Goal: Information Seeking & Learning: Learn about a topic

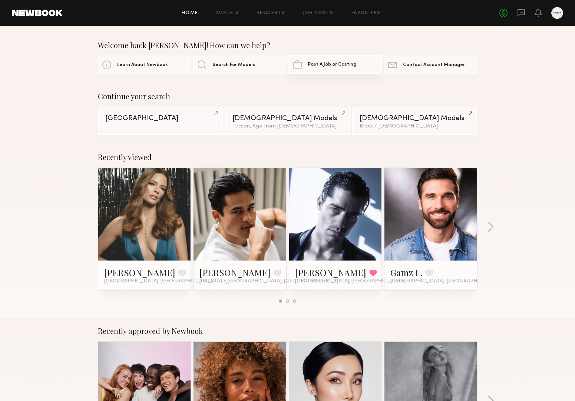
click at [323, 63] on span "Post A Job or Casting" at bounding box center [332, 64] width 49 height 5
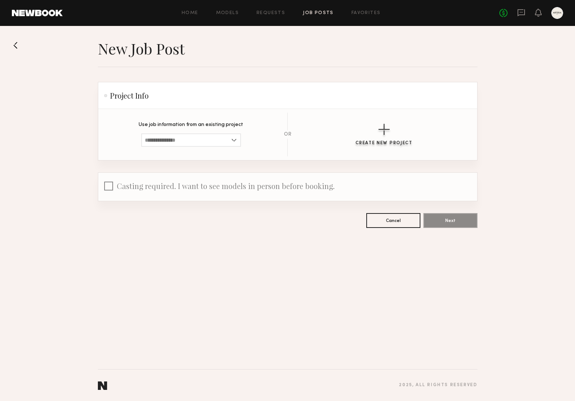
click at [376, 133] on button "Create New Project" at bounding box center [383, 135] width 57 height 22
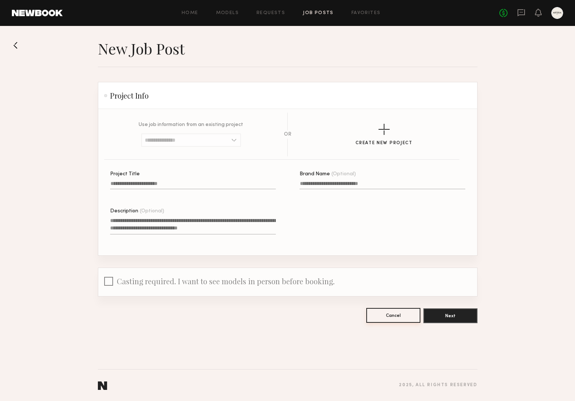
click at [399, 317] on button "Cancel" at bounding box center [393, 315] width 54 height 15
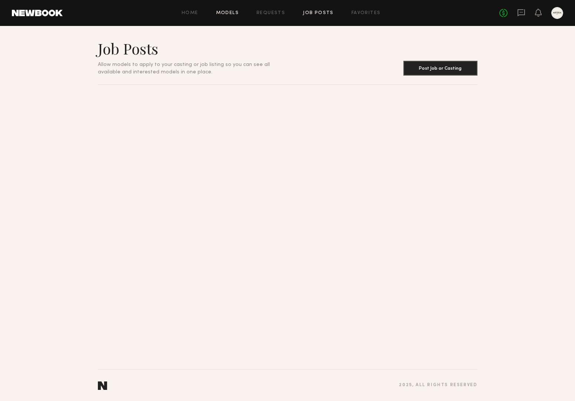
click at [229, 13] on link "Models" at bounding box center [227, 13] width 23 height 5
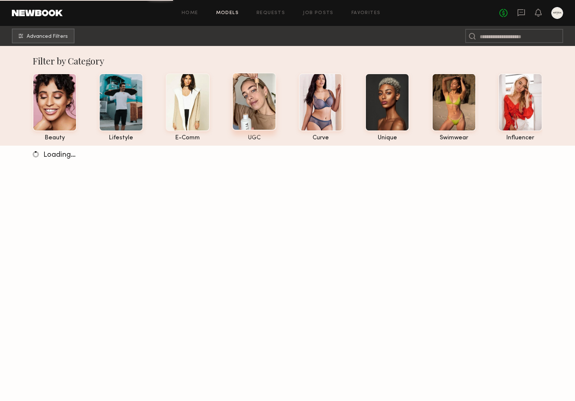
click at [253, 99] on div at bounding box center [254, 102] width 44 height 58
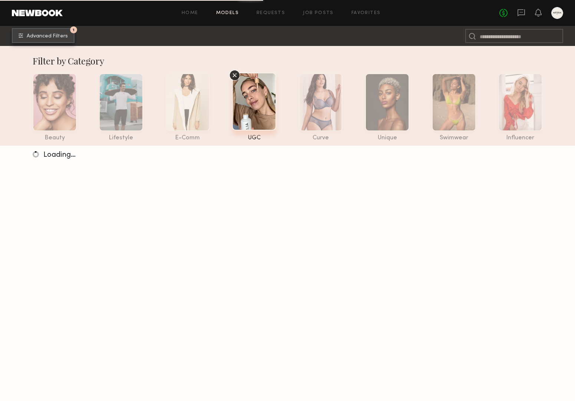
click at [54, 34] on span "Advanced Filters" at bounding box center [47, 36] width 41 height 5
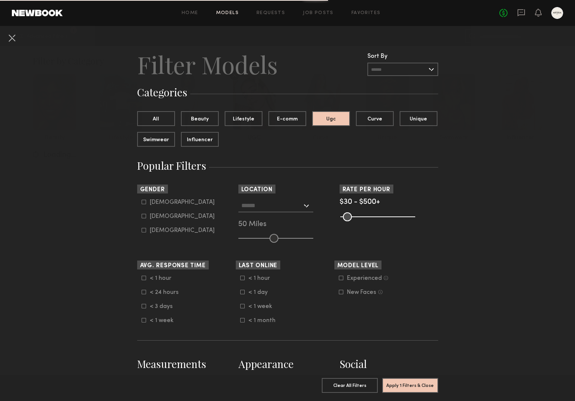
scroll to position [35, 0]
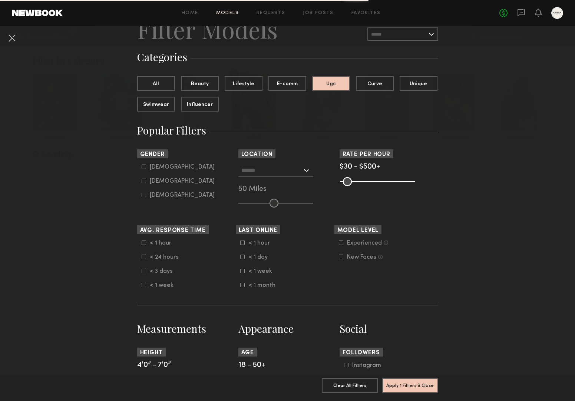
click at [267, 166] on input "text" at bounding box center [271, 170] width 61 height 13
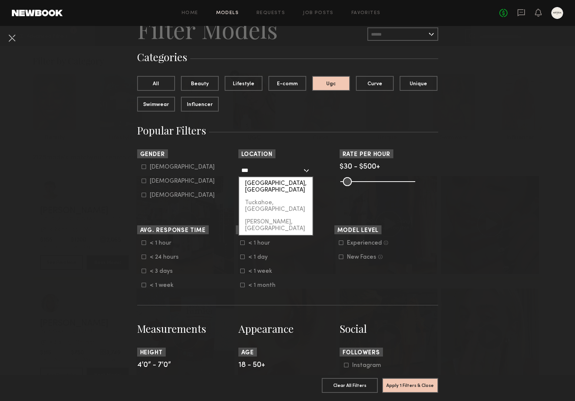
click at [268, 181] on div "[GEOGRAPHIC_DATA], [GEOGRAPHIC_DATA]" at bounding box center [275, 186] width 73 height 19
type input "**********"
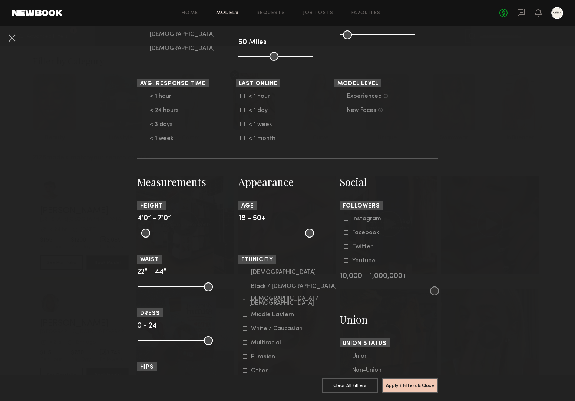
scroll to position [192, 0]
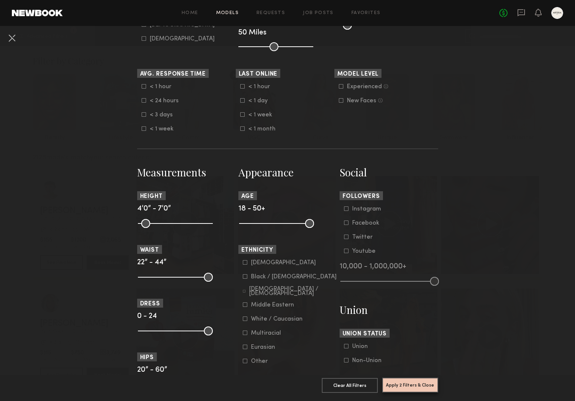
click at [417, 384] on button "Apply 2 Filters & Close" at bounding box center [410, 385] width 56 height 15
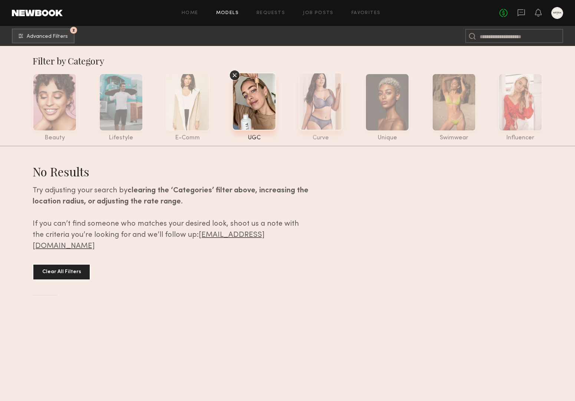
click at [321, 103] on div at bounding box center [321, 102] width 44 height 58
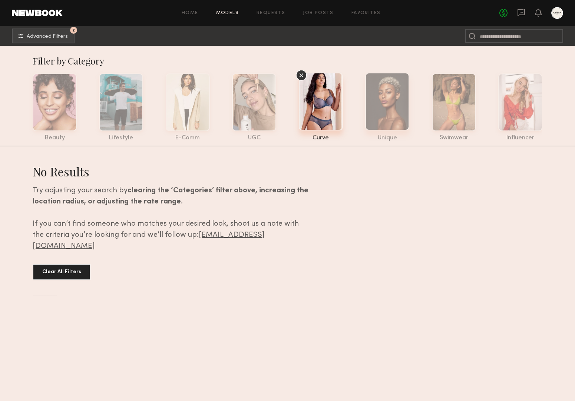
click at [375, 110] on div at bounding box center [387, 102] width 44 height 58
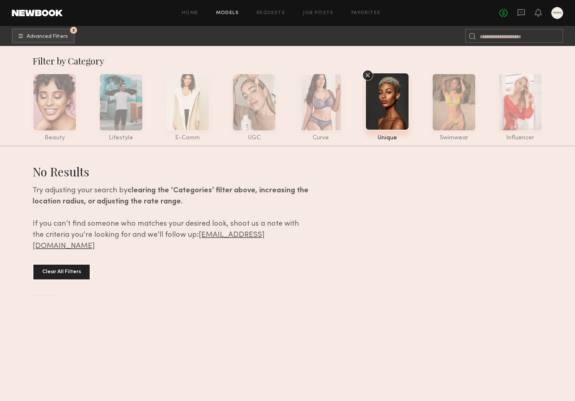
click at [32, 26] on header "Home Models Requests Job Posts Favorites Sign Out No fees up to $5,000" at bounding box center [287, 13] width 575 height 26
click at [32, 37] on span "Advanced Filters" at bounding box center [47, 36] width 41 height 5
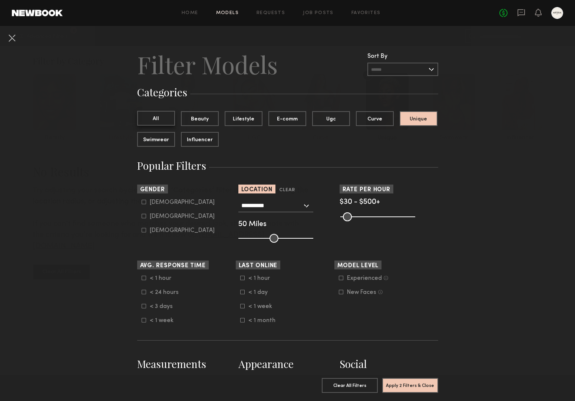
click at [145, 121] on button "All" at bounding box center [156, 118] width 38 height 15
click at [404, 384] on button "Apply 1 Filters & Close" at bounding box center [410, 385] width 56 height 15
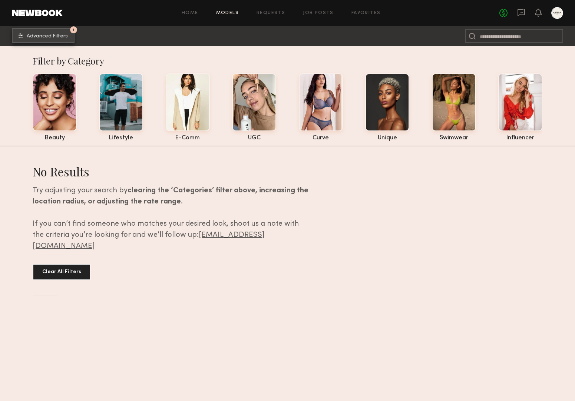
click at [41, 33] on button "1 Advanced Filters" at bounding box center [43, 35] width 63 height 15
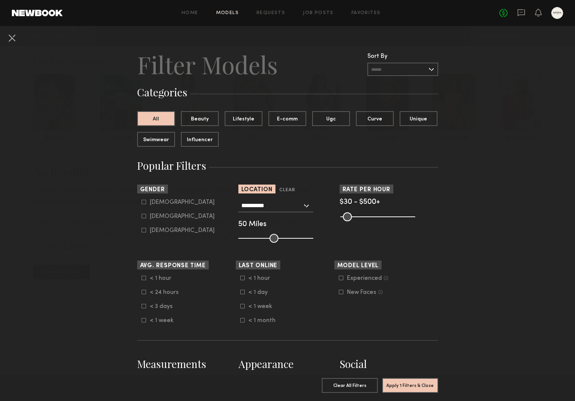
click at [298, 208] on input "**********" at bounding box center [271, 205] width 61 height 13
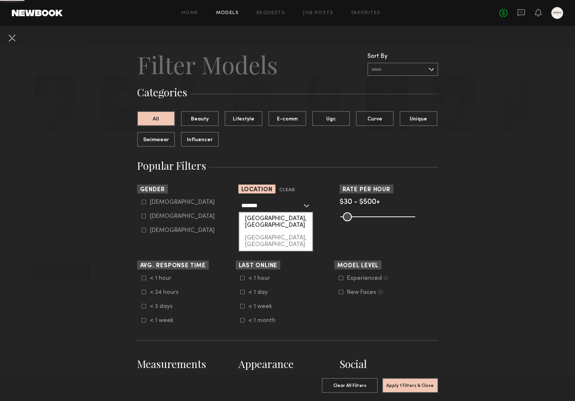
click at [286, 222] on div "[GEOGRAPHIC_DATA], [GEOGRAPHIC_DATA]" at bounding box center [275, 221] width 73 height 19
type input "**********"
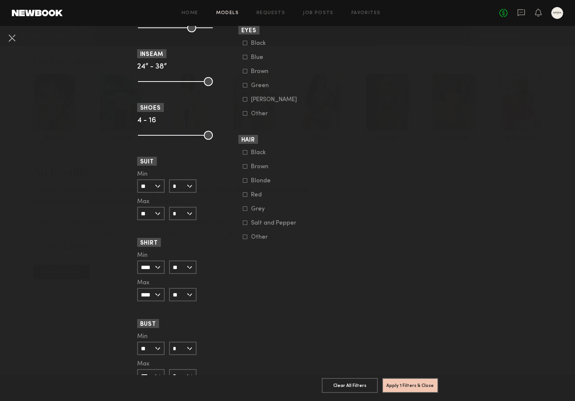
scroll to position [580, 0]
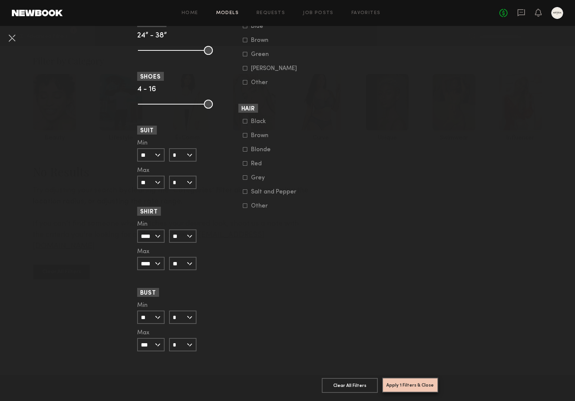
click at [424, 378] on button "Apply 1 Filters & Close" at bounding box center [410, 385] width 56 height 15
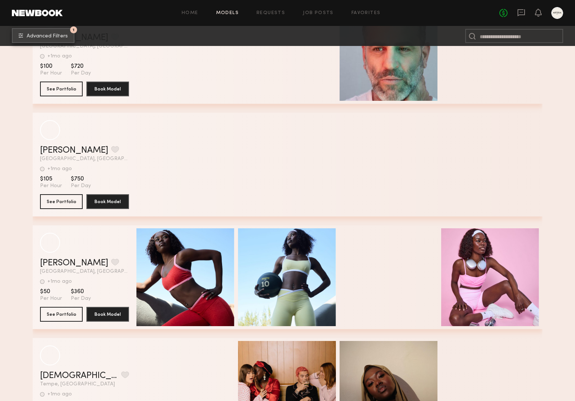
scroll to position [800, 0]
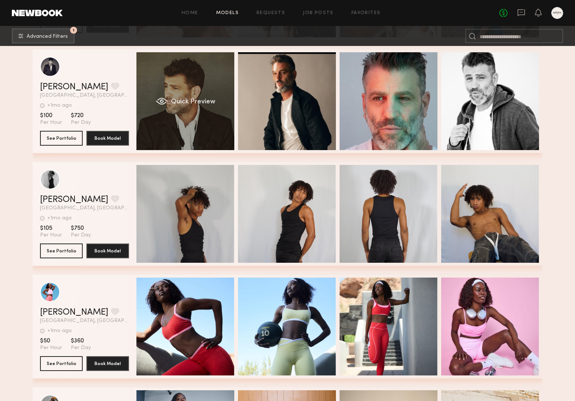
click at [213, 79] on div "Quick Preview" at bounding box center [185, 101] width 98 height 98
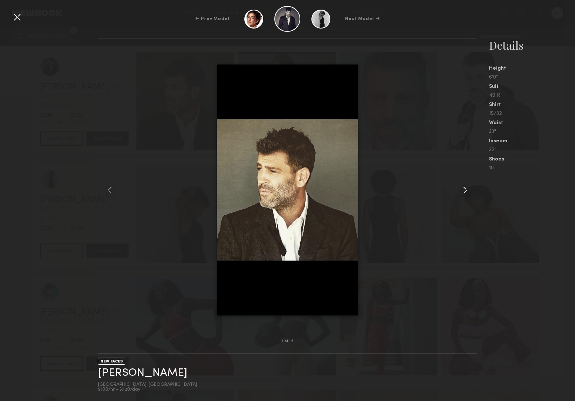
click at [466, 189] on common-icon at bounding box center [465, 190] width 12 height 12
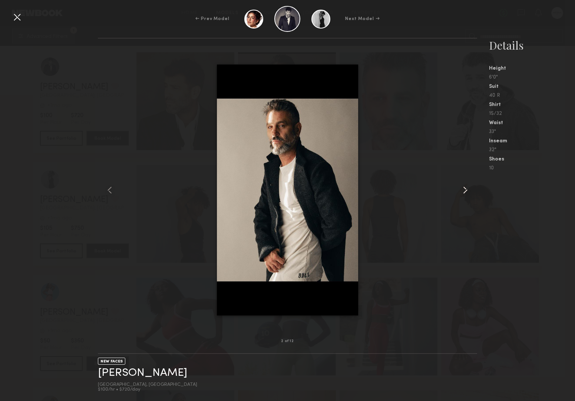
click at [466, 189] on common-icon at bounding box center [465, 190] width 12 height 12
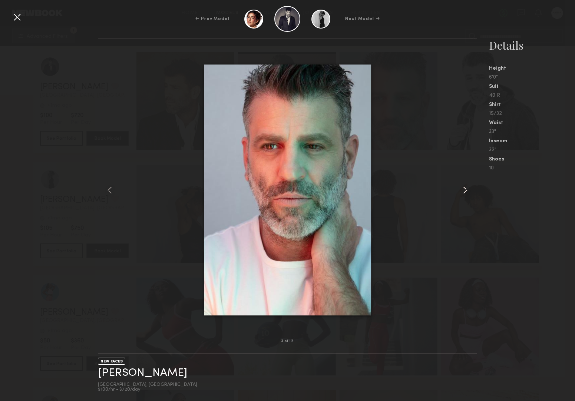
click at [466, 189] on common-icon at bounding box center [465, 190] width 12 height 12
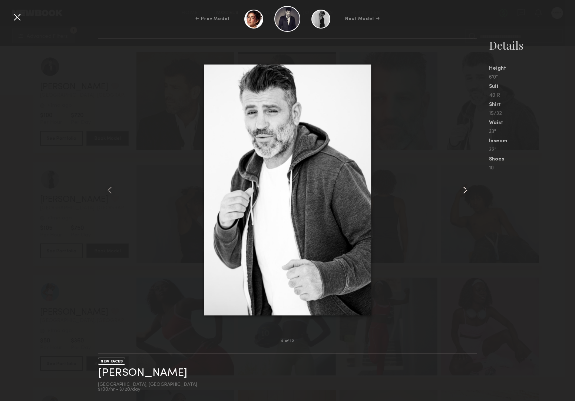
click at [466, 189] on common-icon at bounding box center [465, 190] width 12 height 12
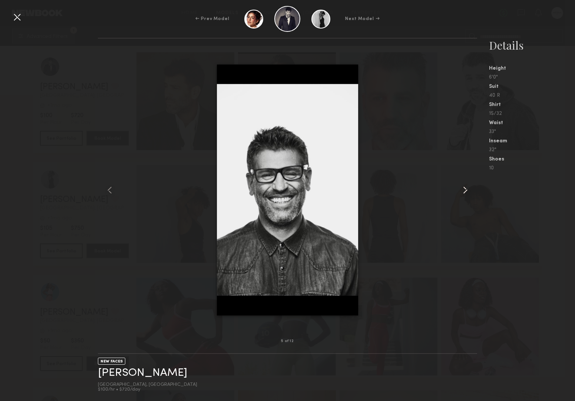
click at [466, 189] on common-icon at bounding box center [465, 190] width 12 height 12
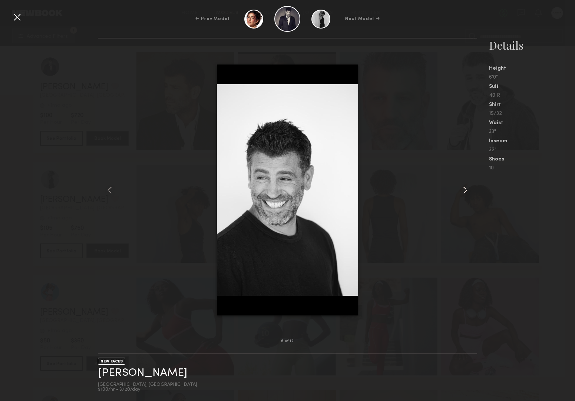
click at [466, 189] on common-icon at bounding box center [465, 190] width 12 height 12
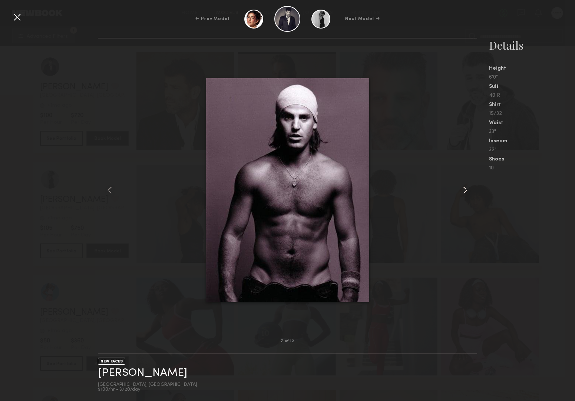
click at [466, 189] on common-icon at bounding box center [465, 190] width 12 height 12
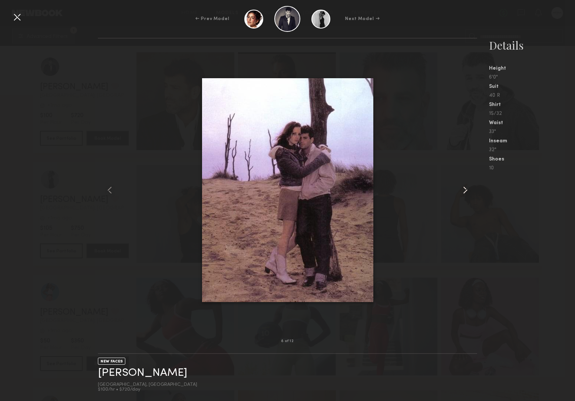
click at [466, 189] on common-icon at bounding box center [465, 190] width 12 height 12
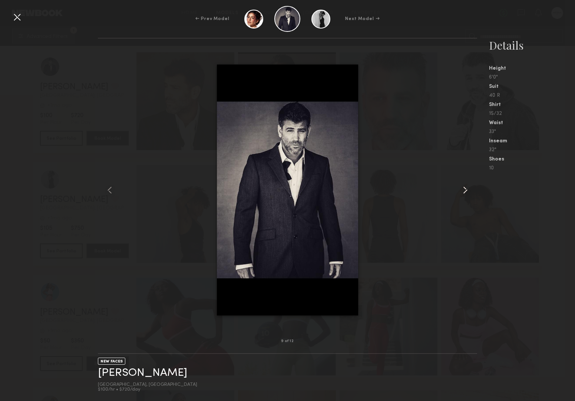
click at [466, 189] on common-icon at bounding box center [465, 190] width 12 height 12
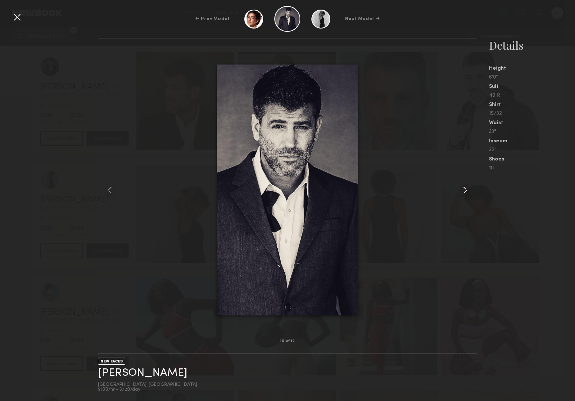
click at [466, 189] on common-icon at bounding box center [465, 190] width 12 height 12
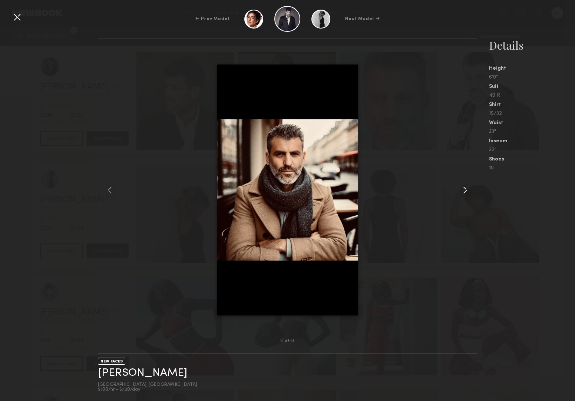
click at [466, 189] on common-icon at bounding box center [465, 190] width 12 height 12
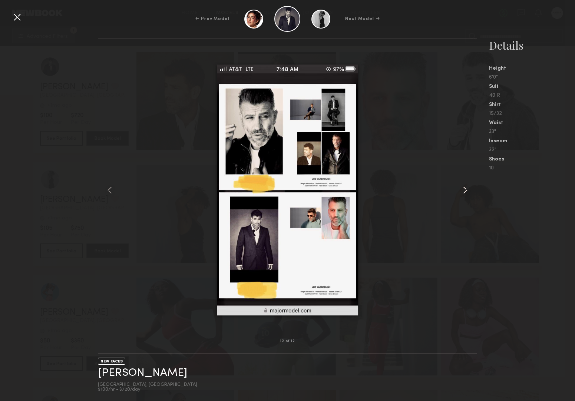
click at [466, 189] on common-icon at bounding box center [465, 190] width 12 height 12
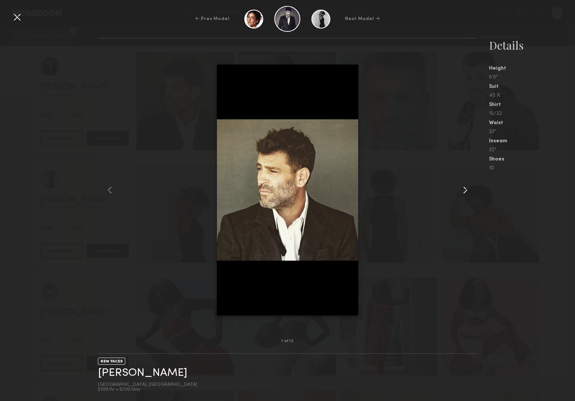
click at [466, 189] on common-icon at bounding box center [465, 190] width 12 height 12
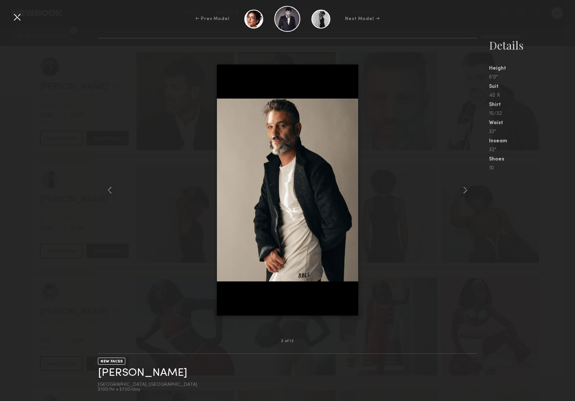
click at [546, 106] on div "Shirt" at bounding box center [532, 104] width 86 height 5
click at [19, 20] on div at bounding box center [17, 17] width 12 height 12
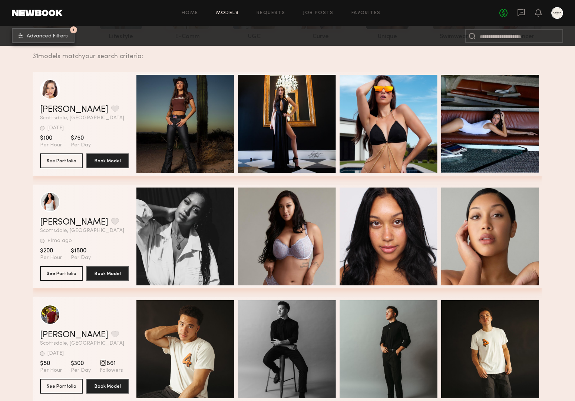
scroll to position [0, 0]
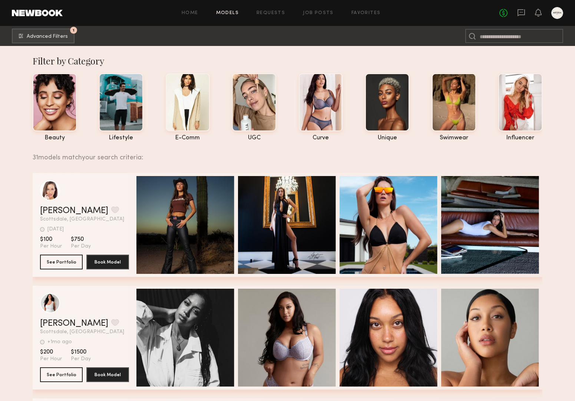
click at [345, 38] on nb-browse-subheader "1 Advanced Filters 1" at bounding box center [287, 36] width 575 height 20
